Goal: Task Accomplishment & Management: Use online tool/utility

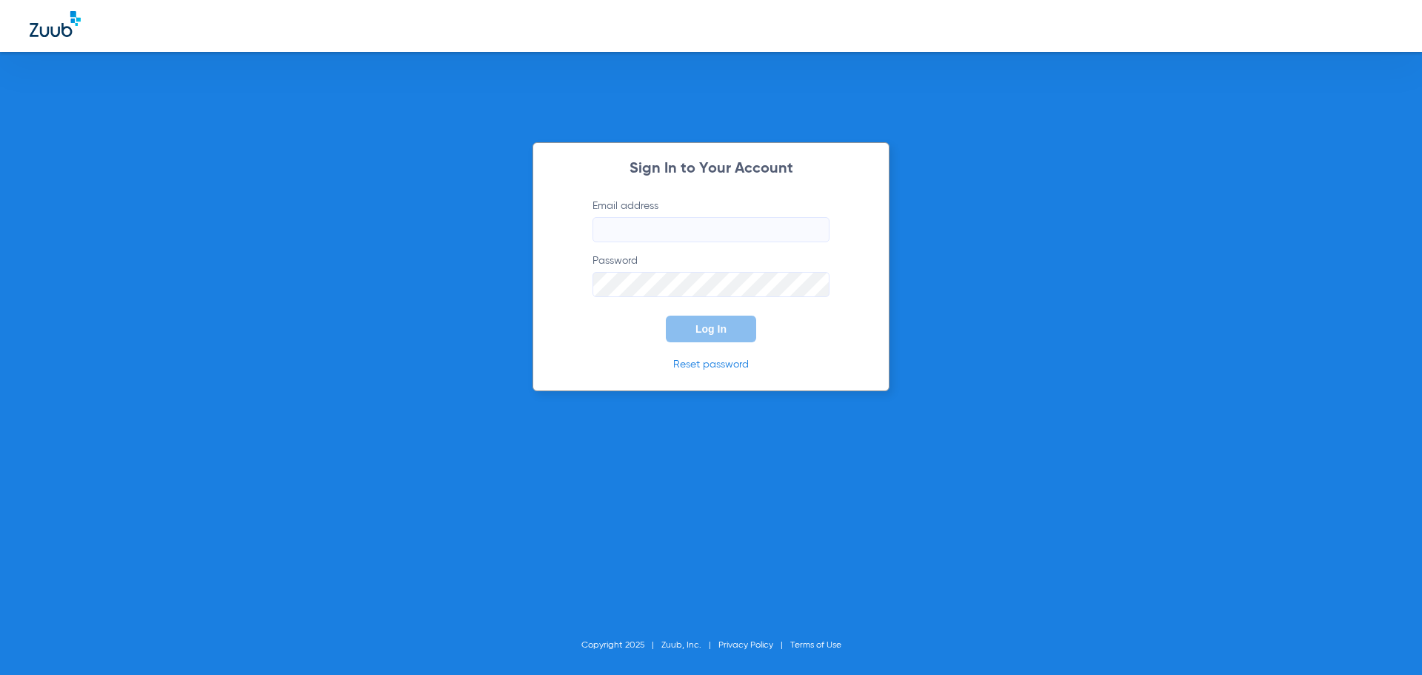
click at [663, 230] on input "Email address" at bounding box center [711, 229] width 237 height 25
type input "[EMAIL_ADDRESS][DOMAIN_NAME]"
click at [696, 327] on span "Log In" at bounding box center [711, 329] width 31 height 12
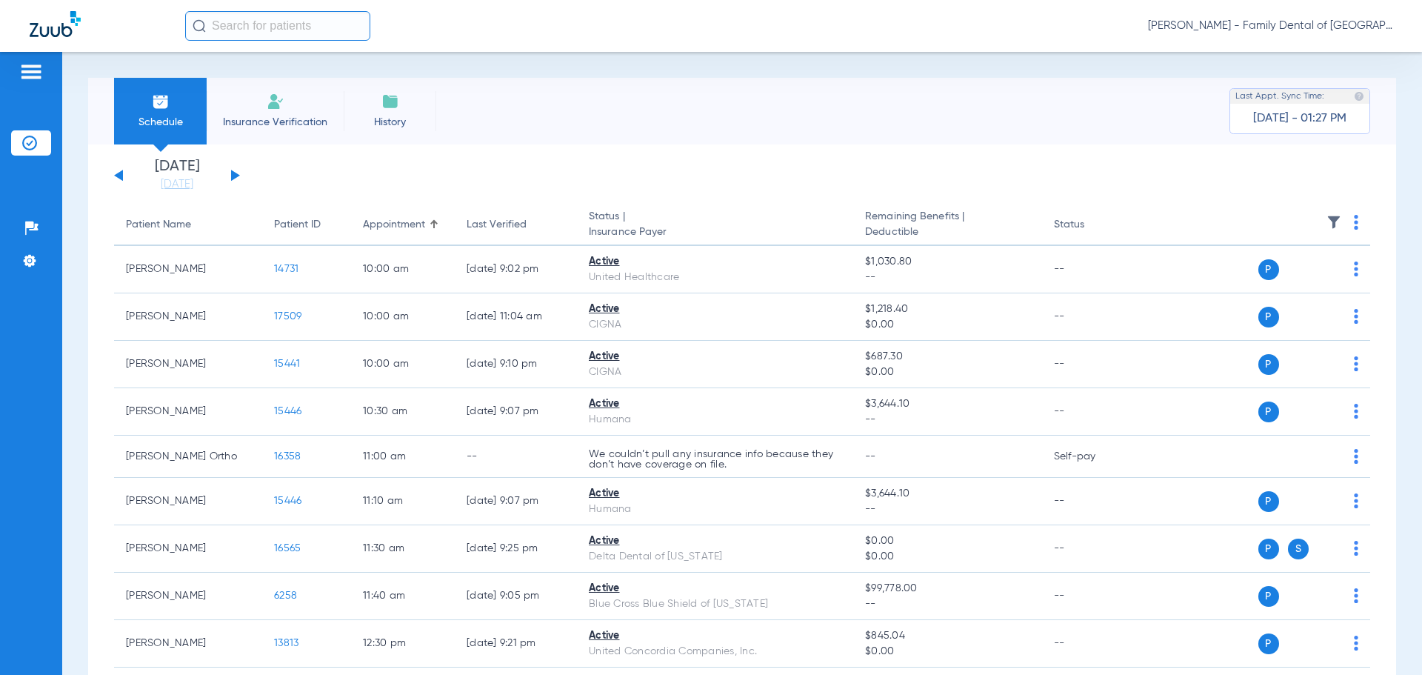
click at [395, 103] on img at bounding box center [390, 102] width 18 height 18
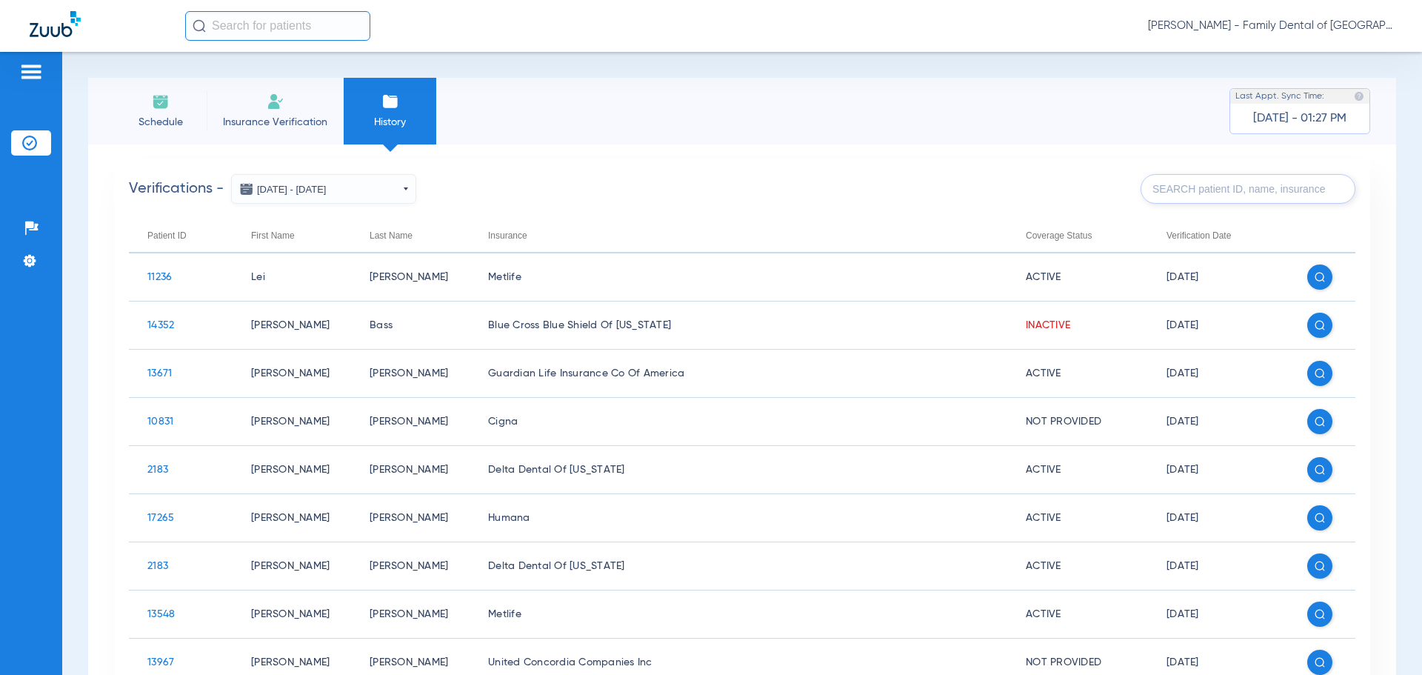
click at [267, 113] on li "Insurance Verification" at bounding box center [275, 111] width 137 height 67
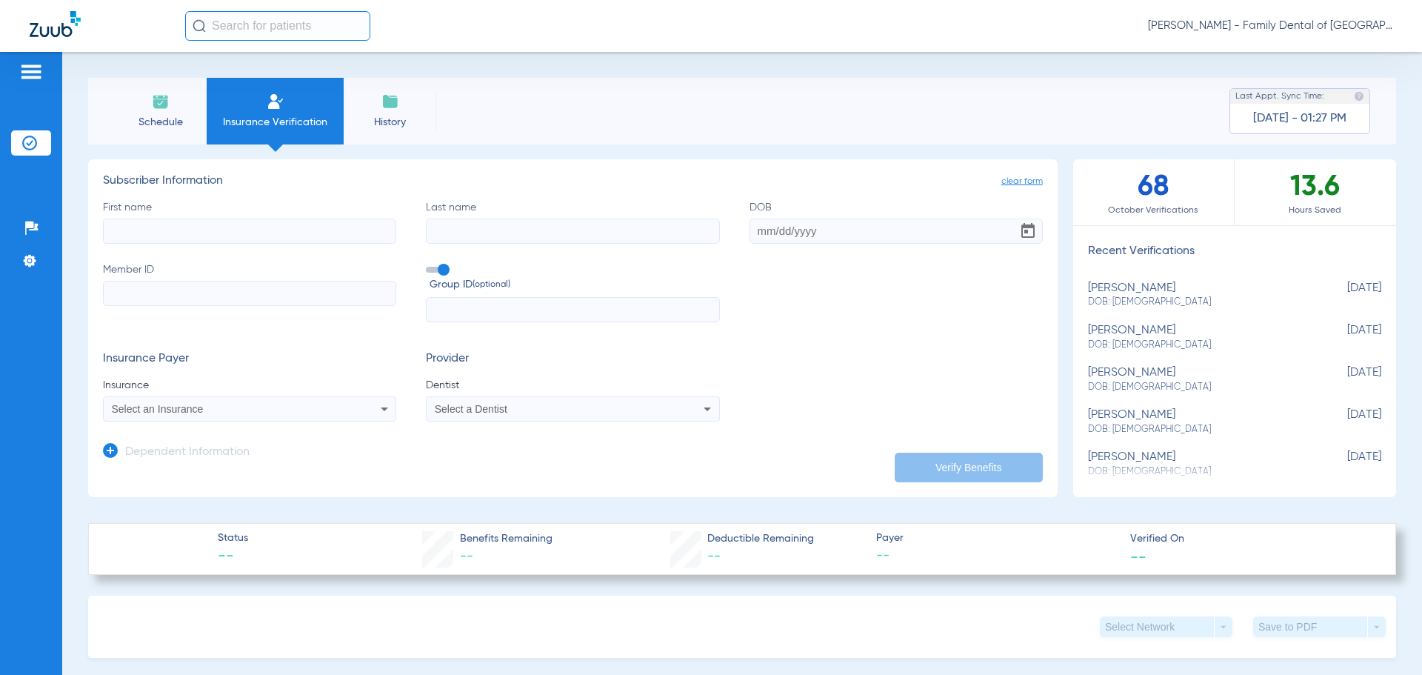
click at [1104, 339] on span "DOB: [DEMOGRAPHIC_DATA]" at bounding box center [1197, 345] width 219 height 13
type input "Alea"
type input "[PERSON_NAME]"
type input "[DATE]"
type input "08072216989"
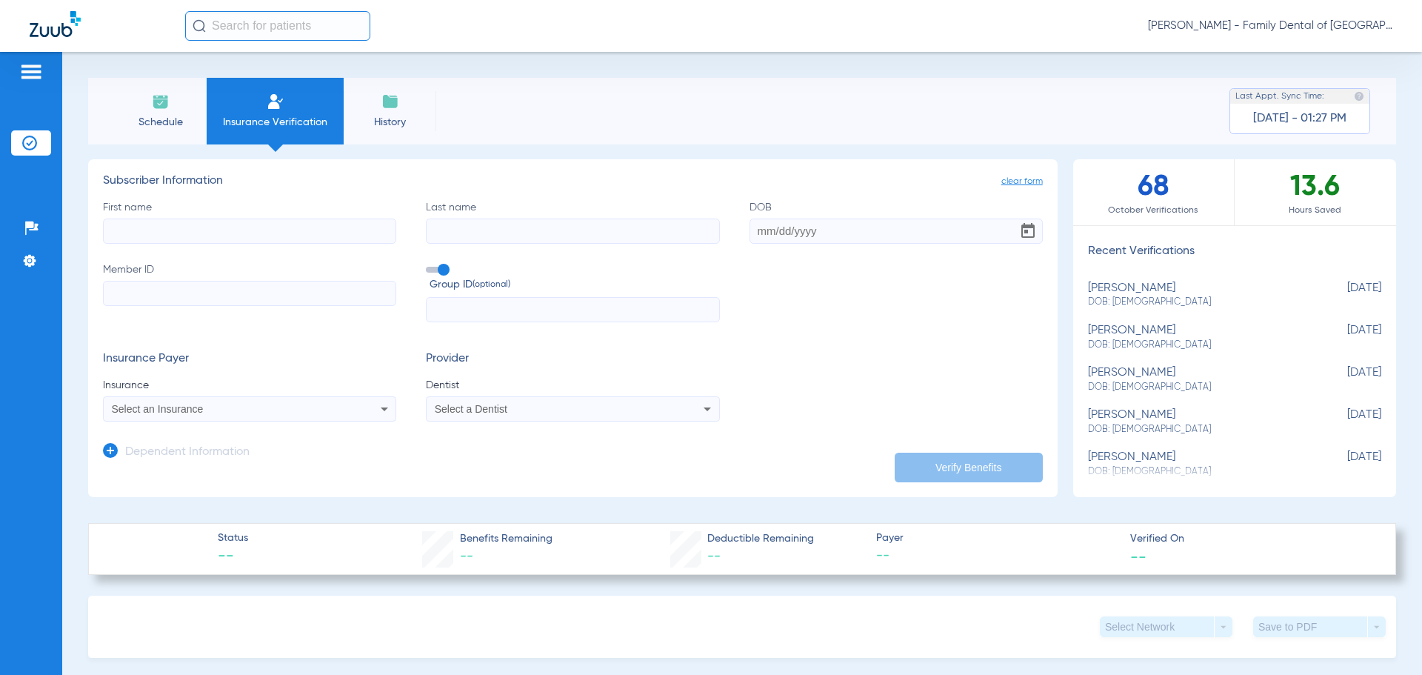
type input "11716"
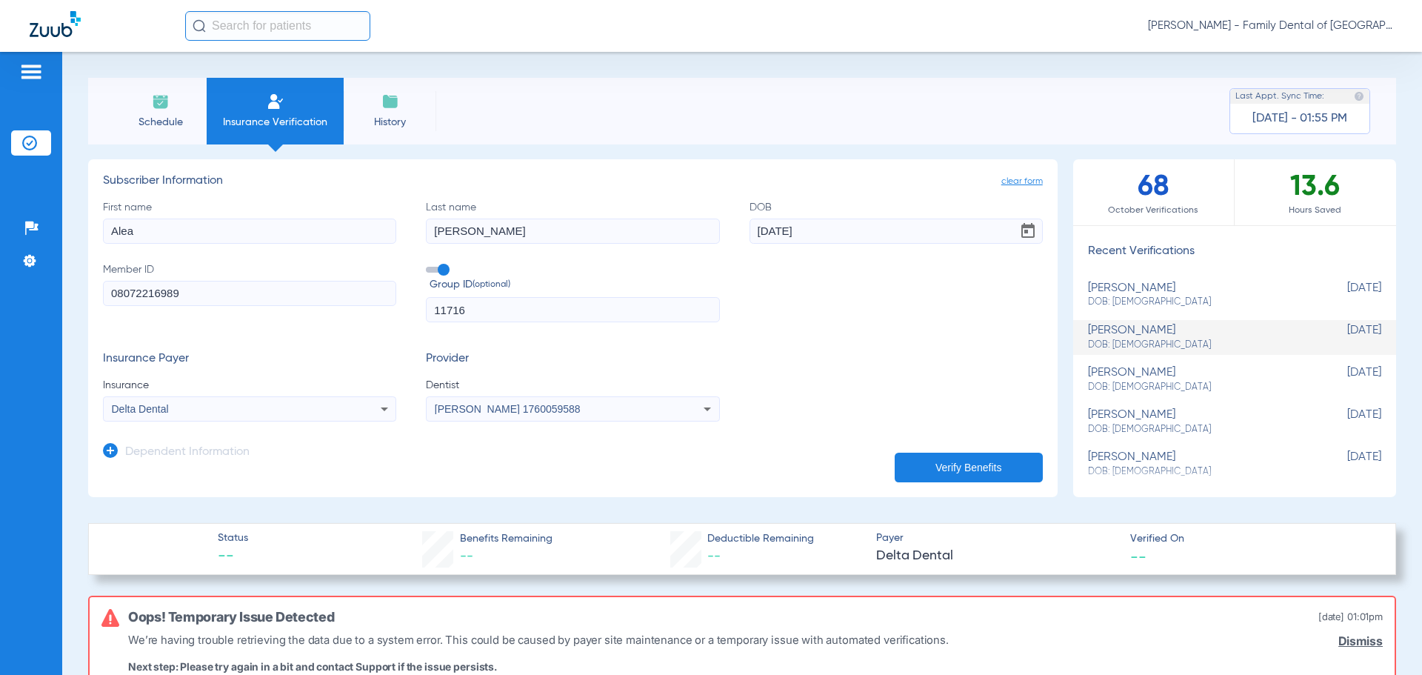
click at [156, 110] on li "Schedule" at bounding box center [160, 111] width 93 height 67
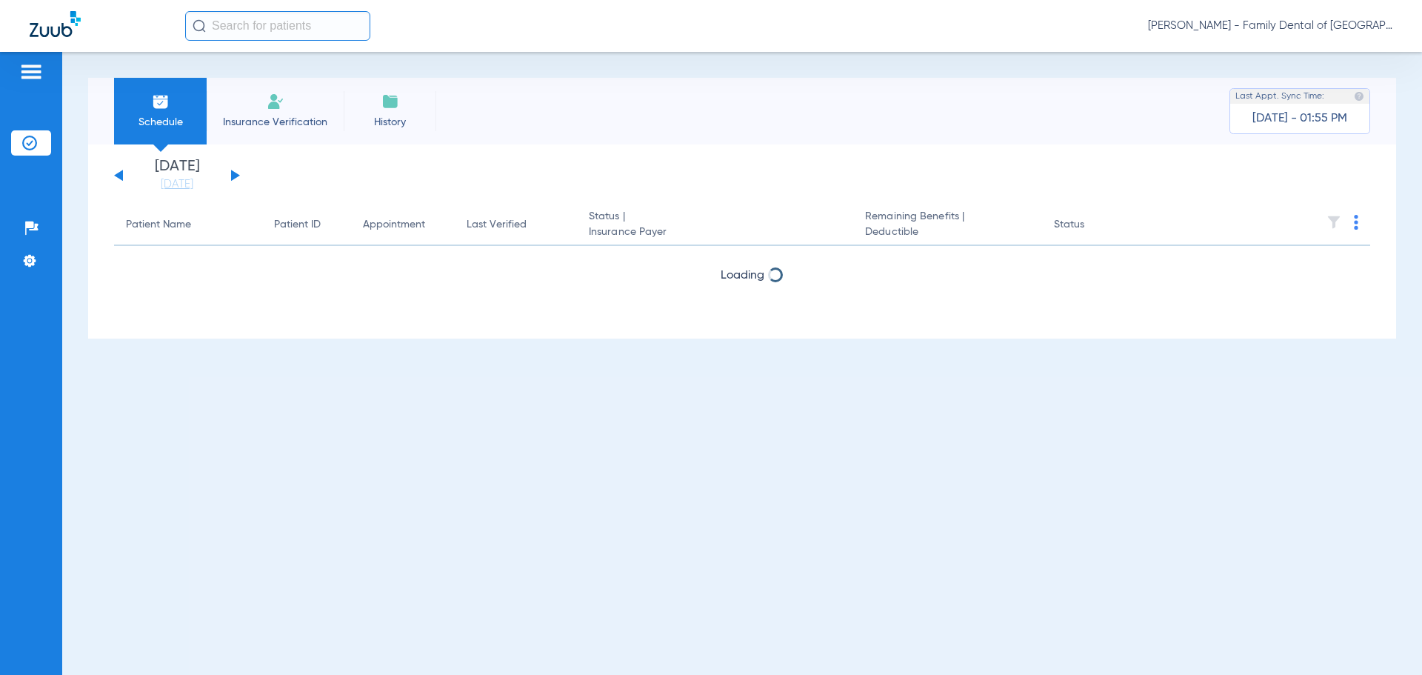
click at [276, 123] on span "Insurance Verification" at bounding box center [275, 122] width 115 height 15
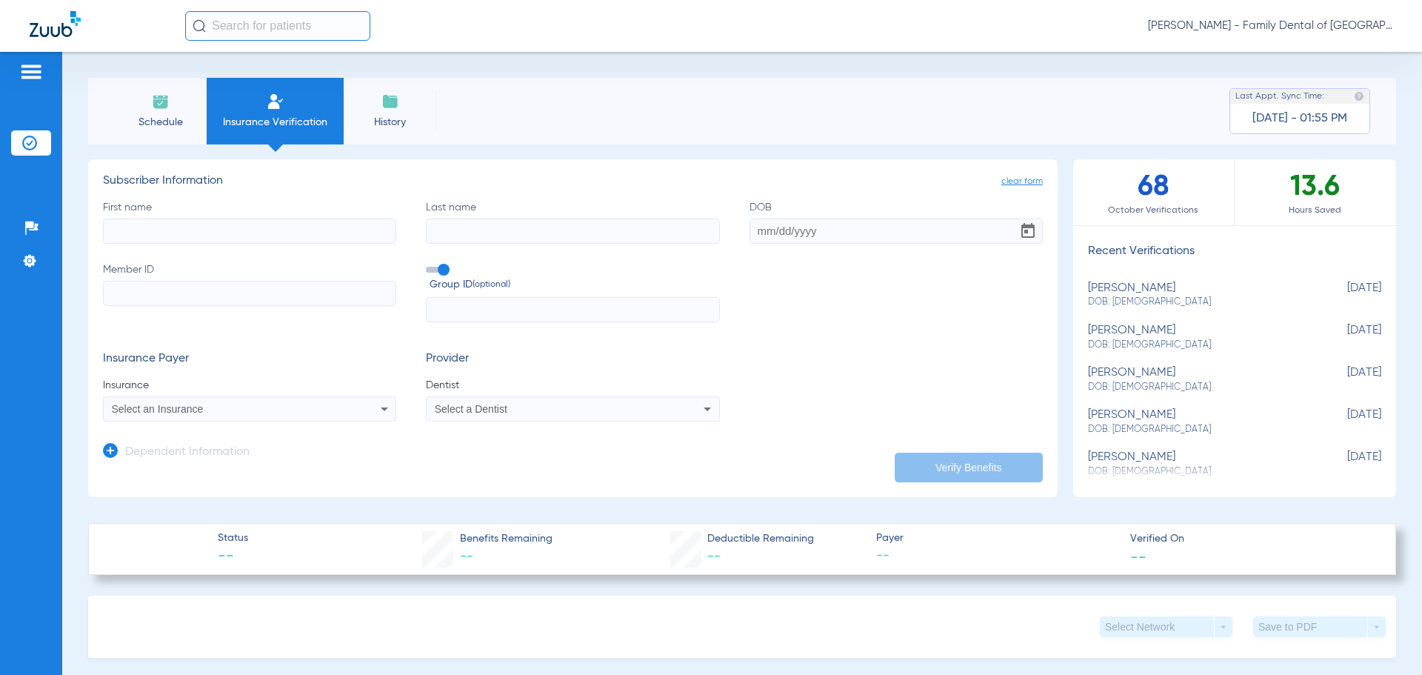
click at [269, 227] on input "First name" at bounding box center [249, 231] width 293 height 25
type input "[PERSON_NAME]"
click at [465, 237] on input "Last name" at bounding box center [572, 231] width 293 height 25
type input "Arrivi"
click at [767, 227] on input "DOB" at bounding box center [896, 231] width 293 height 25
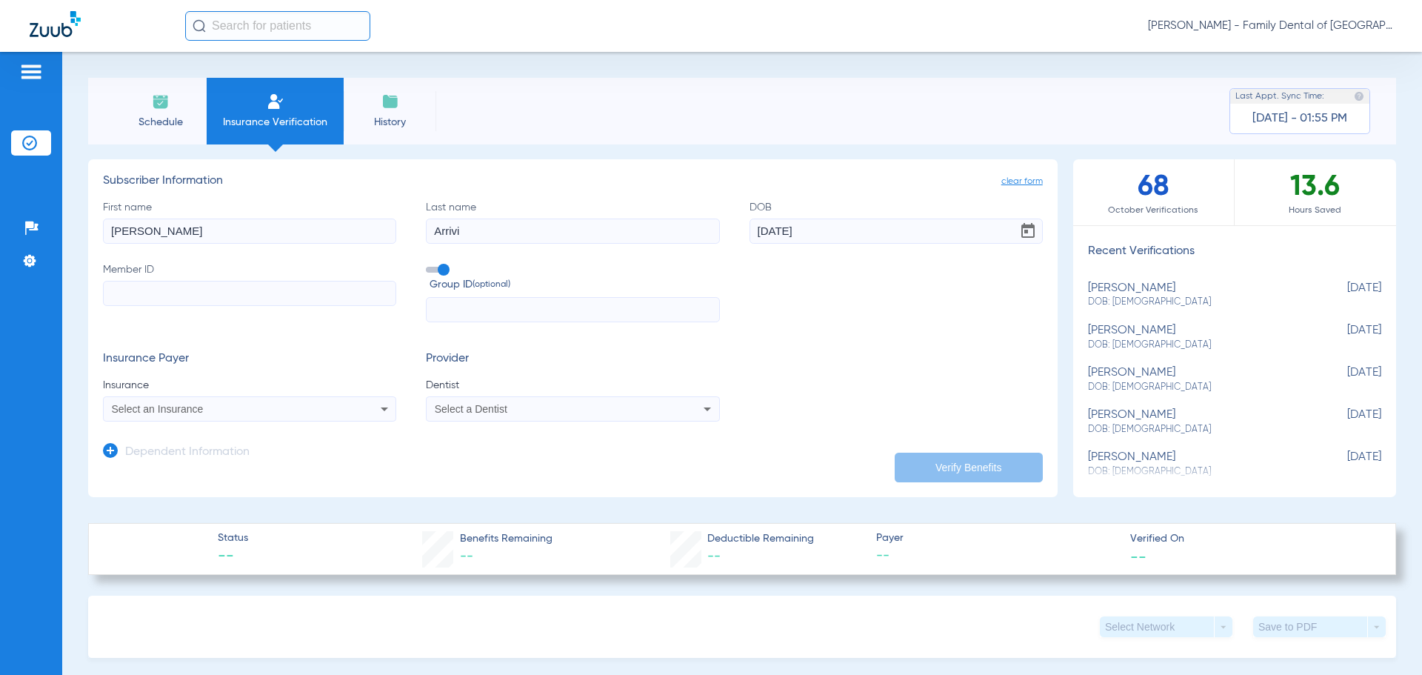
type input "[DATE]"
click at [301, 293] on input "Member ID" at bounding box center [249, 293] width 293 height 25
type input "101980050100"
click at [433, 272] on span at bounding box center [437, 270] width 22 height 6
click at [429, 264] on input "Group ID (optional)" at bounding box center [429, 264] width 0 height 0
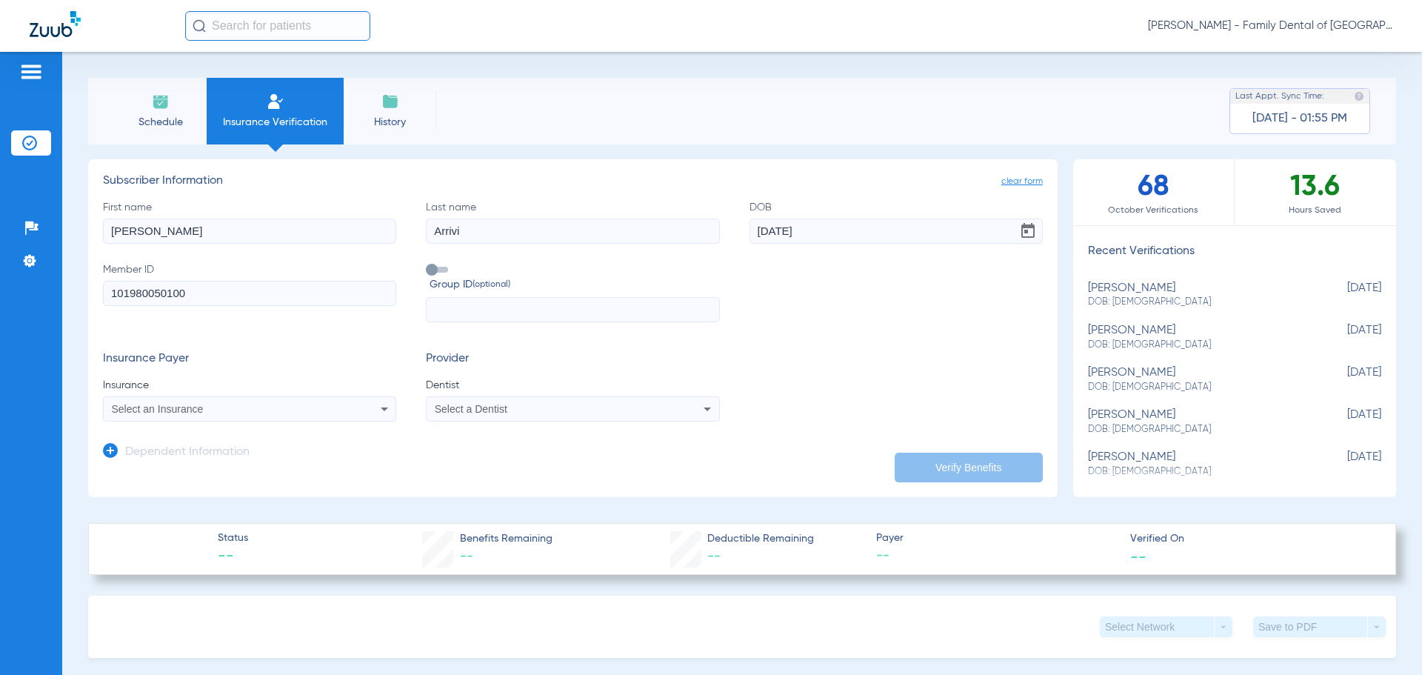
click at [381, 412] on icon at bounding box center [385, 409] width 18 height 18
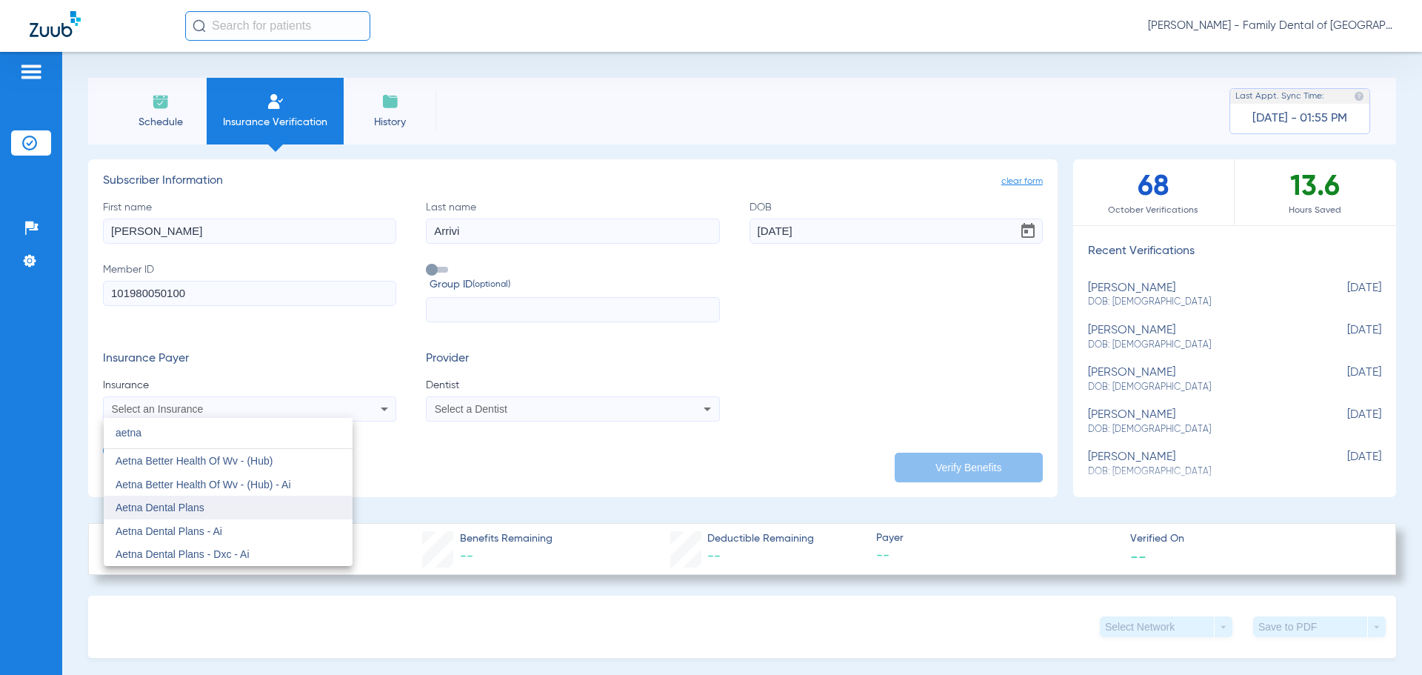
type input "aetna"
click at [230, 505] on mat-option "Aetna Dental Plans" at bounding box center [228, 508] width 249 height 24
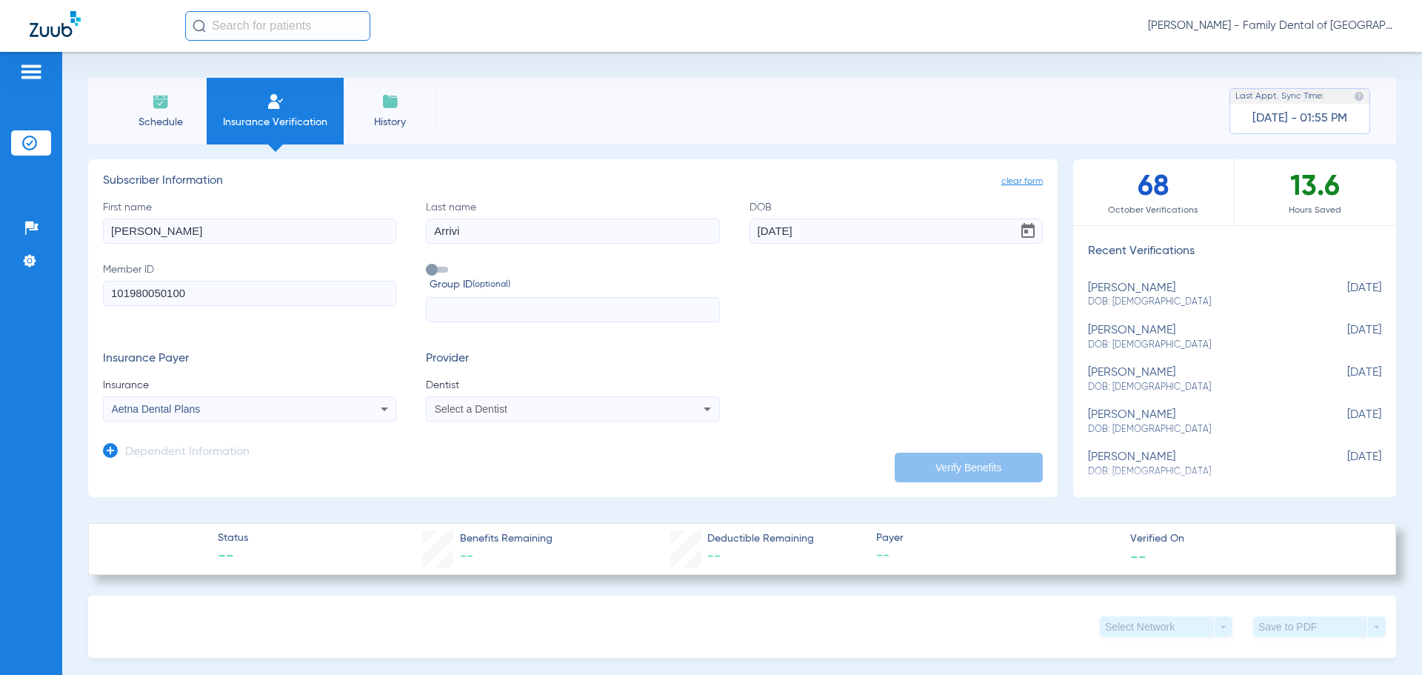
click at [593, 409] on div "Select a Dentist" at bounding box center [545, 409] width 221 height 10
type input "uy"
click at [569, 481] on mat-option "[PERSON_NAME] 1760059588" at bounding box center [548, 485] width 249 height 24
click at [955, 462] on button "Verify Benefits" at bounding box center [969, 468] width 148 height 30
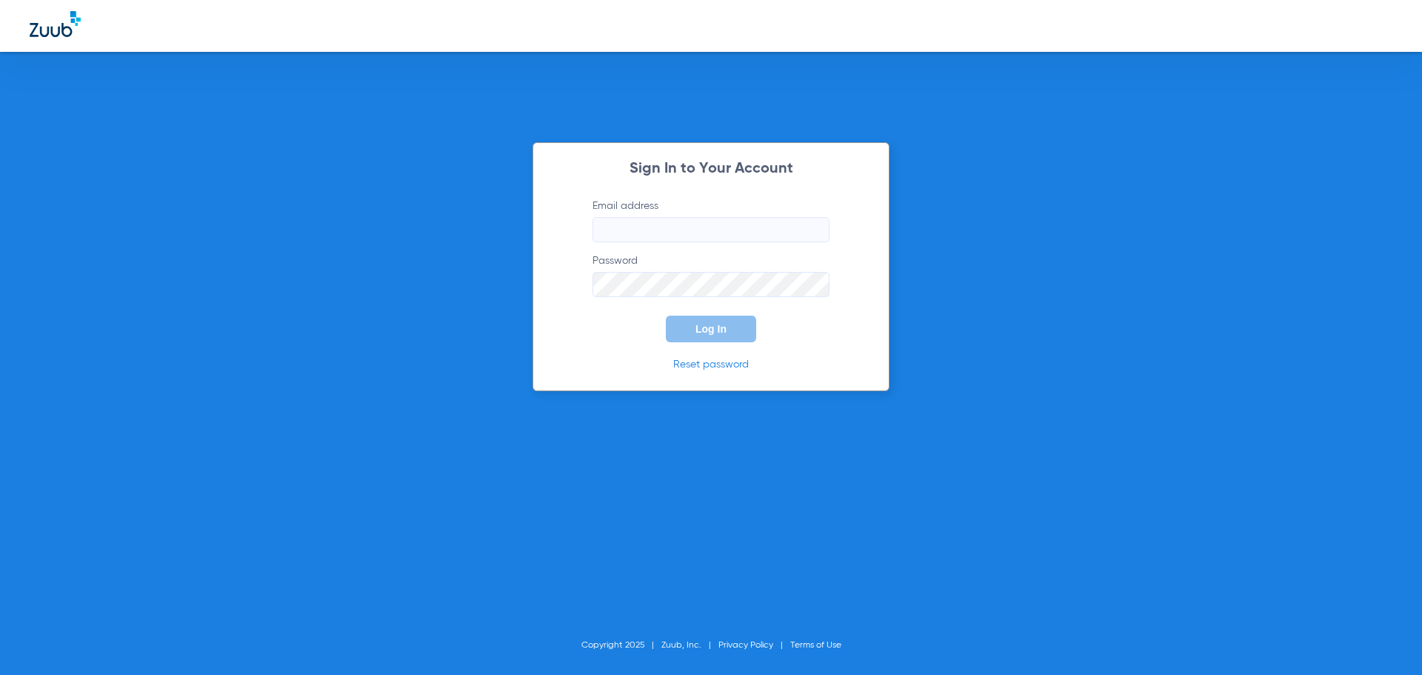
click at [698, 231] on input "Email address" at bounding box center [711, 229] width 237 height 25
type input "[EMAIL_ADDRESS][DOMAIN_NAME]"
click at [732, 327] on button "Log In" at bounding box center [711, 329] width 90 height 27
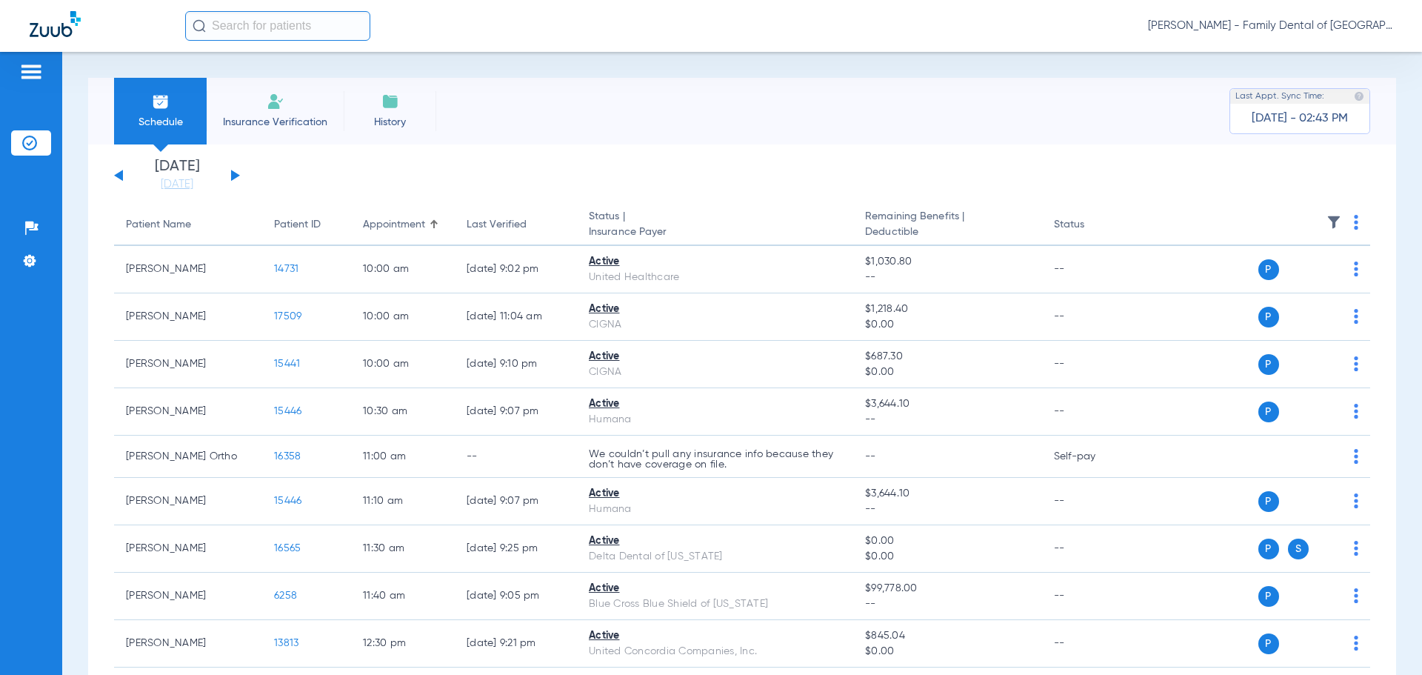
click at [290, 101] on li "Insurance Verification" at bounding box center [275, 111] width 137 height 67
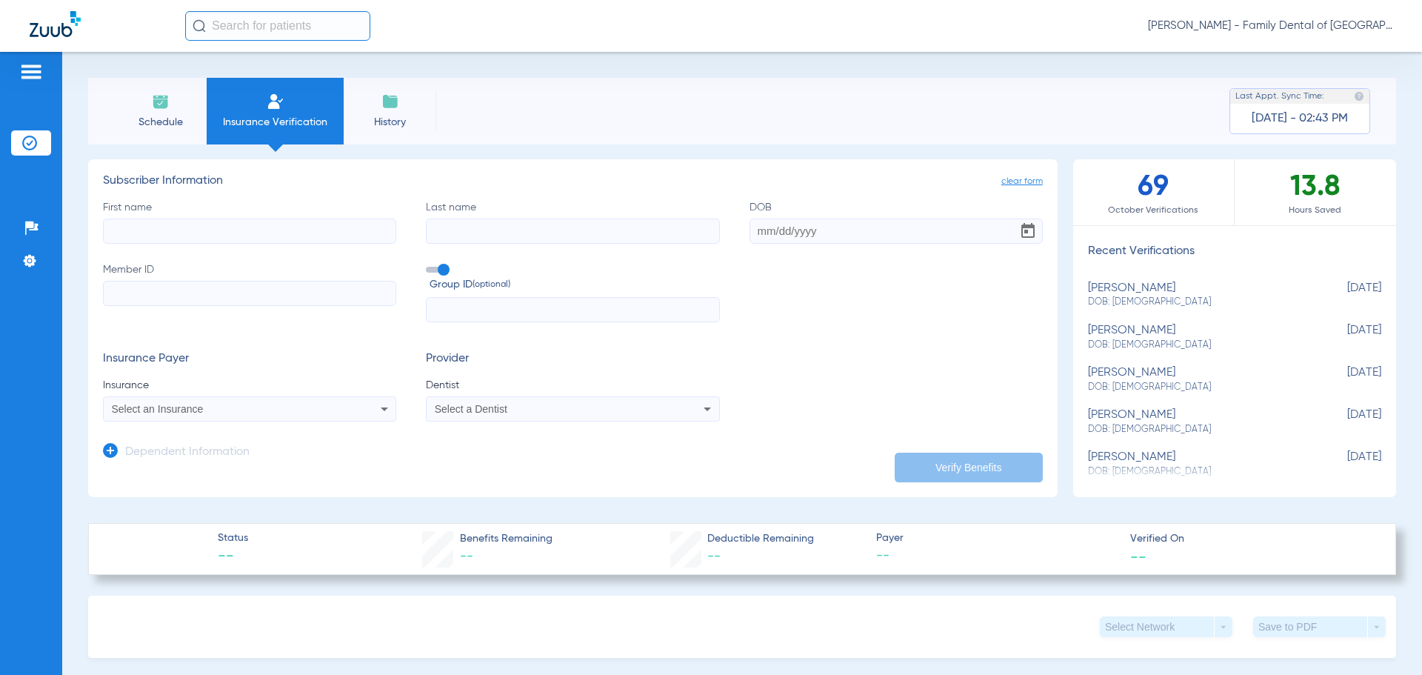
click at [1133, 290] on div "[PERSON_NAME] DOB: [DEMOGRAPHIC_DATA]" at bounding box center [1197, 294] width 219 height 27
type input "[PERSON_NAME]"
type input "Arrivi"
type input "[DATE]"
type input "101980050100"
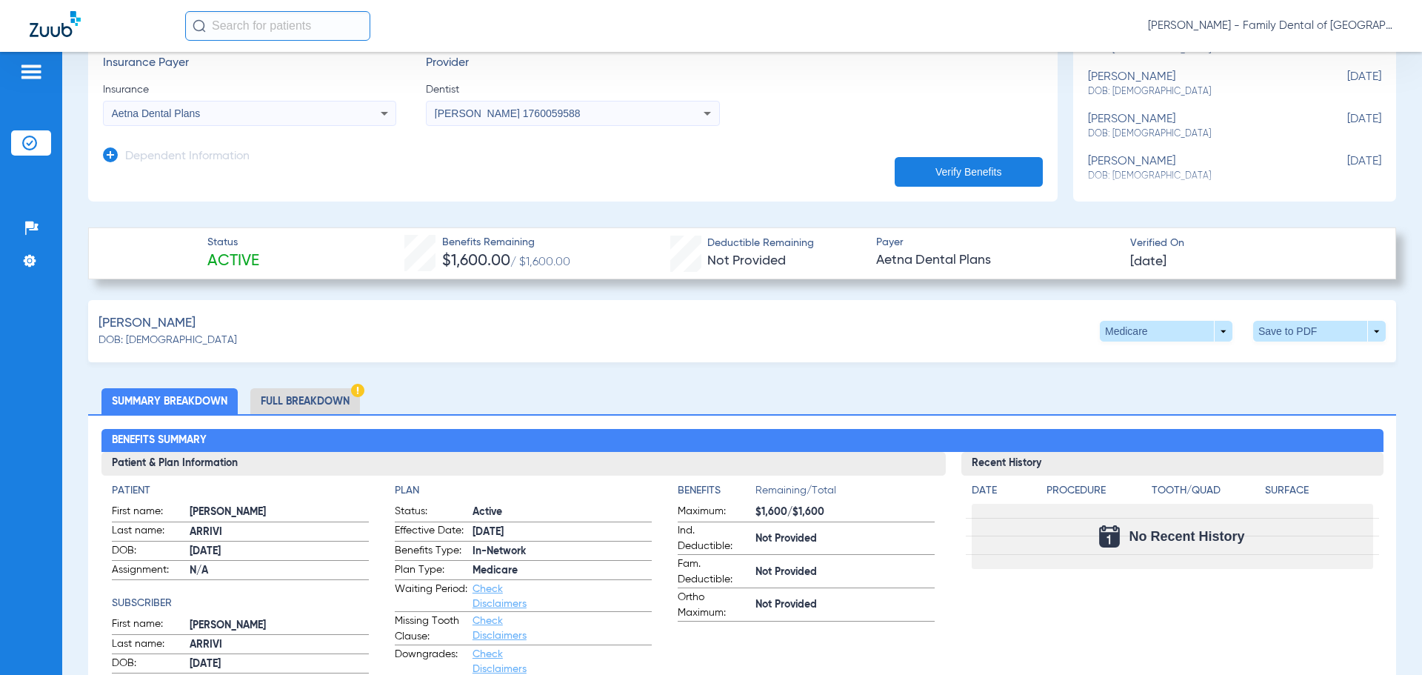
scroll to position [296, 0]
click at [1302, 329] on span at bounding box center [1320, 331] width 36 height 36
click at [1189, 362] on span "Save to PDF" at bounding box center [1197, 358] width 59 height 10
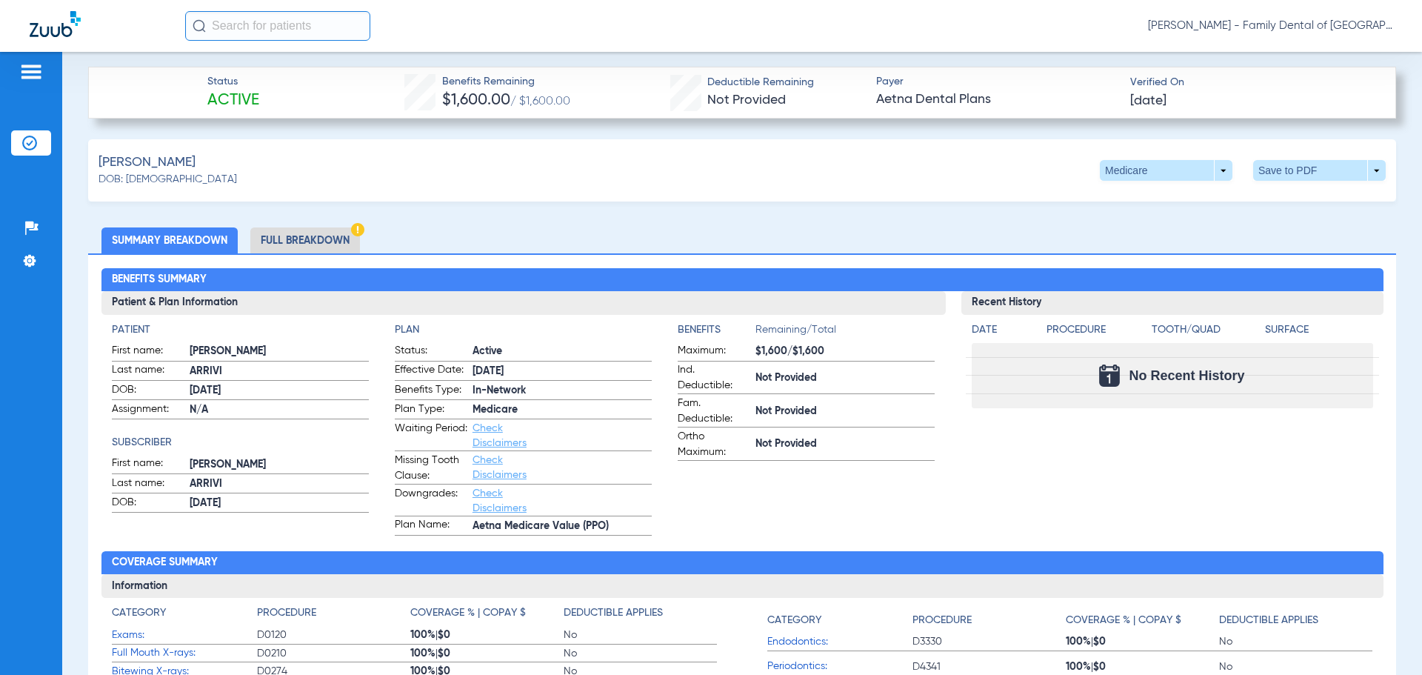
scroll to position [444, 0]
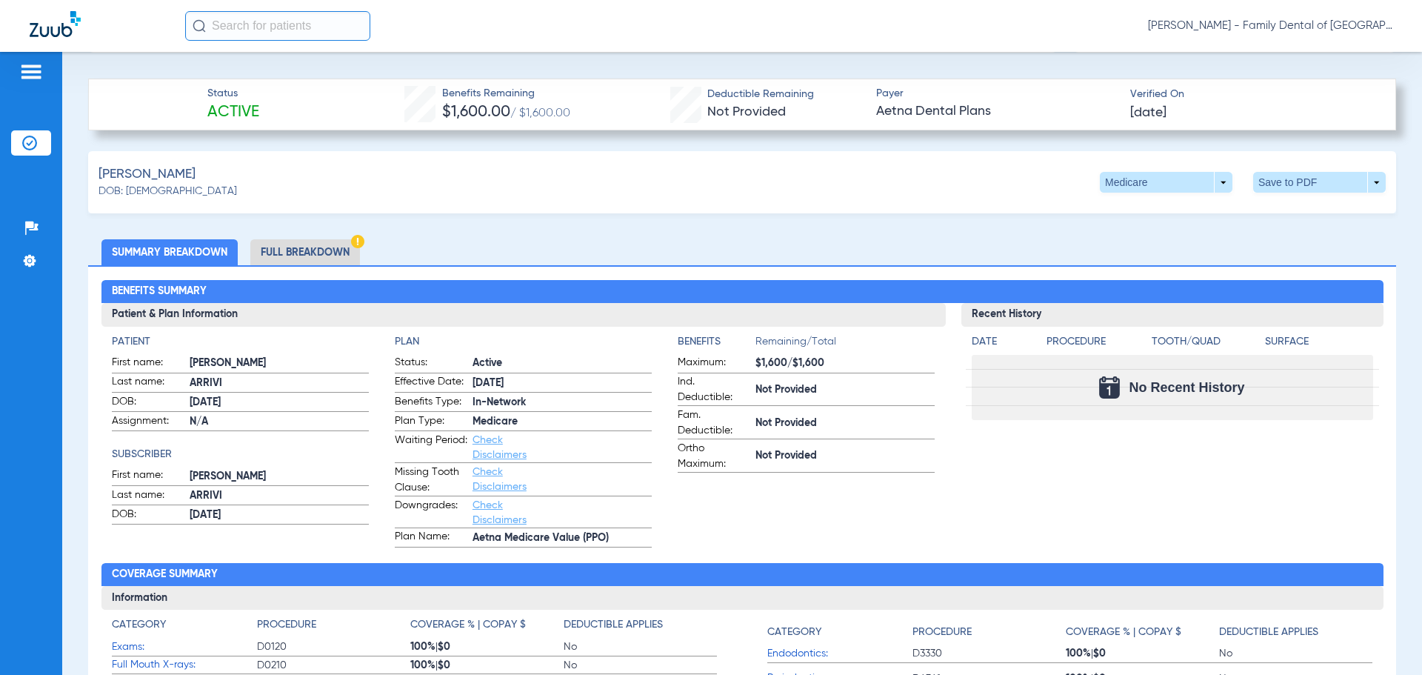
click at [321, 250] on li "Full Breakdown" at bounding box center [305, 252] width 110 height 26
